Goal: Check status

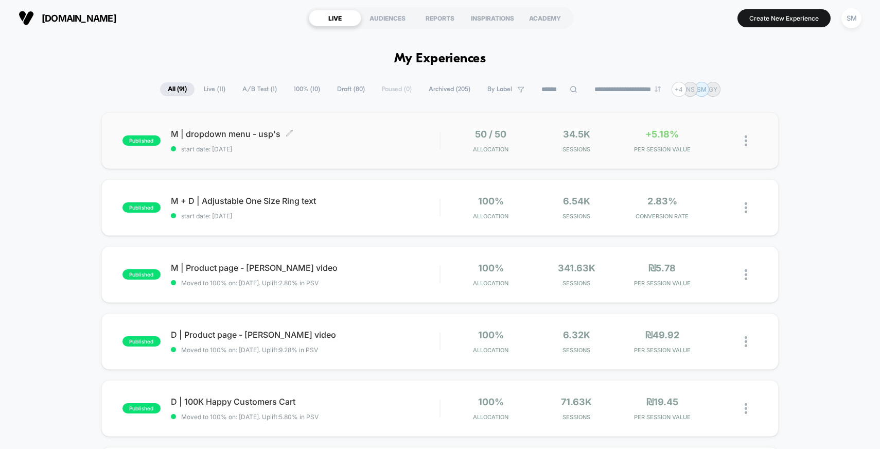
click at [393, 141] on div "M | dropdown menu - usp's Click to edit experience details Click to edit experi…" at bounding box center [305, 141] width 269 height 24
